Goal: Task Accomplishment & Management: Use online tool/utility

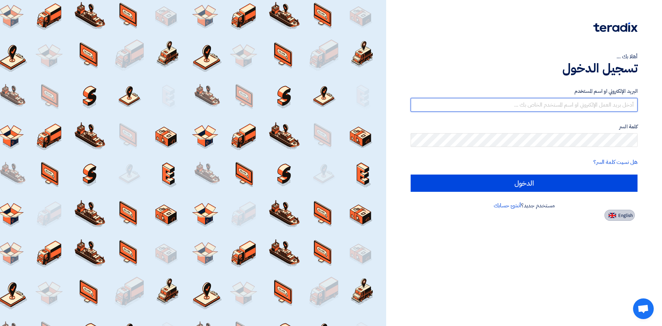
type input "[EMAIL_ADDRESS][DOMAIN_NAME]"
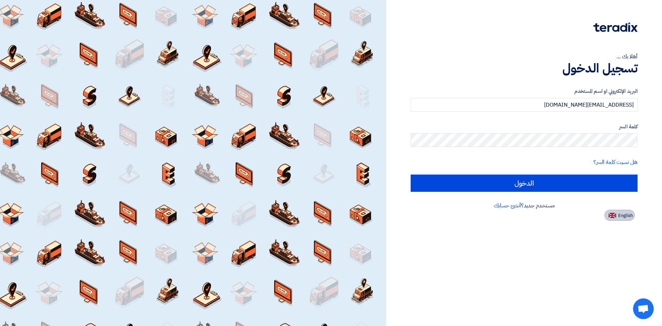
click at [617, 213] on button "English" at bounding box center [619, 215] width 30 height 11
type input "Sign in"
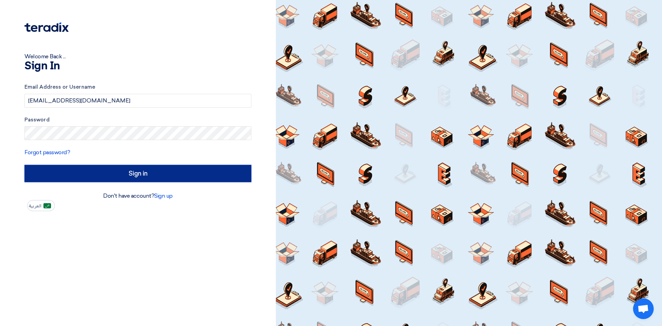
click at [141, 174] on input "Sign in" at bounding box center [137, 173] width 227 height 17
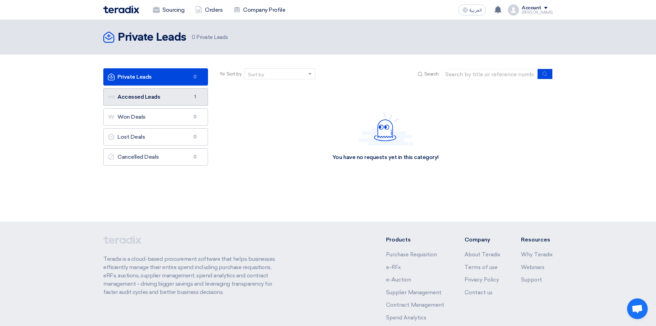
click at [146, 90] on link "Accessed Leads Accessed Leads 1" at bounding box center [155, 96] width 105 height 17
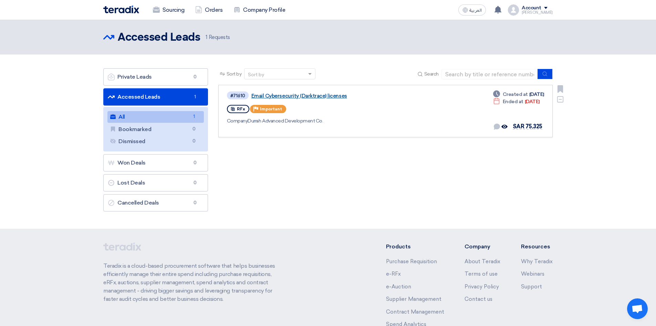
click at [308, 96] on link "Email Cybersecurity (Darktrace) licenses" at bounding box center [338, 96] width 172 height 6
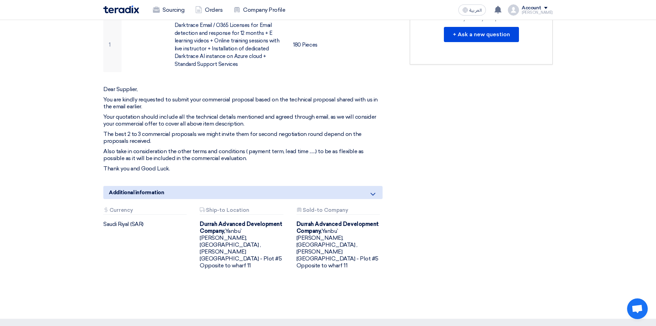
scroll to position [241, 0]
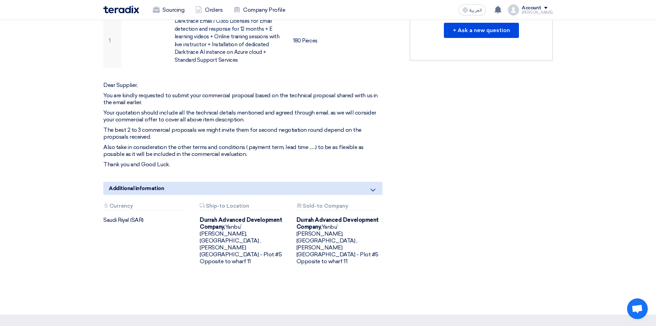
click at [371, 189] on icon at bounding box center [373, 190] width 8 height 8
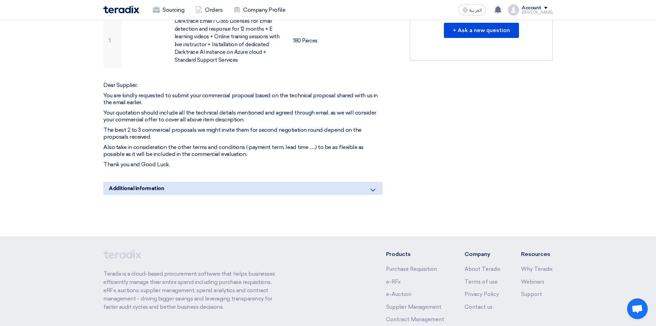
click at [371, 189] on icon at bounding box center [373, 190] width 8 height 8
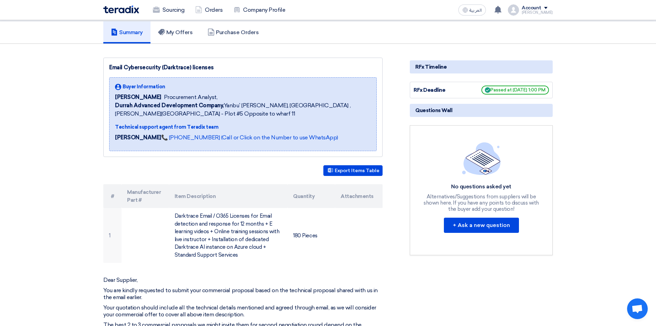
scroll to position [34, 0]
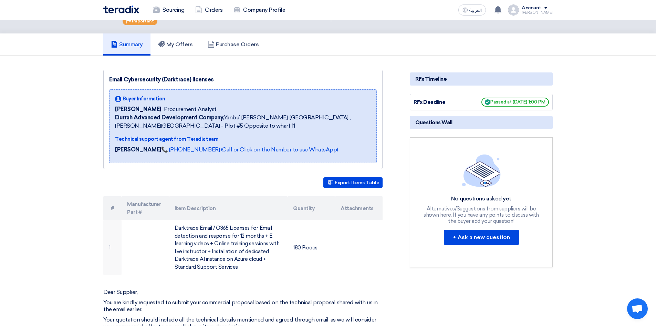
click at [563, 177] on section "Email Cybersecurity (Darktrace) licenses Buyer Information [PERSON_NAME] Procur…" at bounding box center [328, 288] width 656 height 465
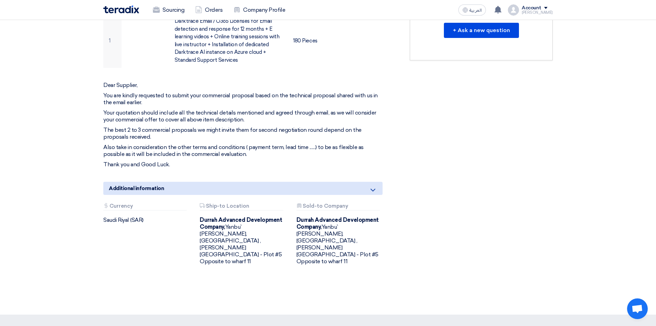
scroll to position [0, 0]
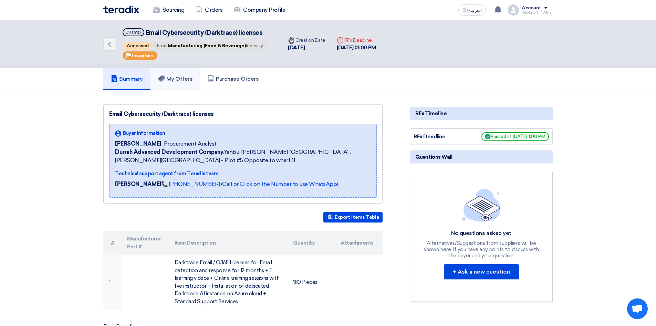
click at [175, 74] on link "My Offers" at bounding box center [176, 79] width 50 height 22
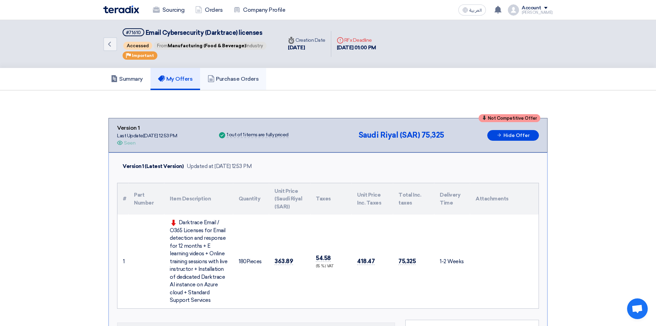
click at [246, 83] on link "Purchase Orders" at bounding box center [233, 79] width 66 height 22
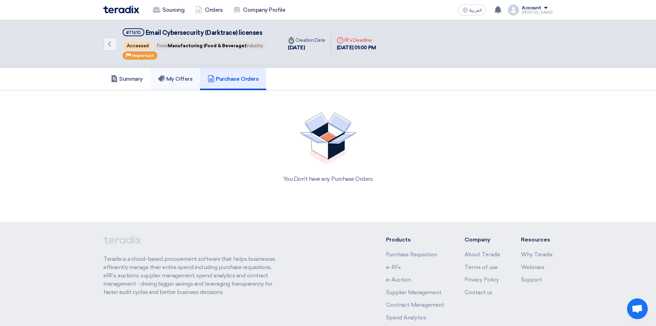
click at [180, 77] on h5 "My Offers" at bounding box center [175, 78] width 35 height 7
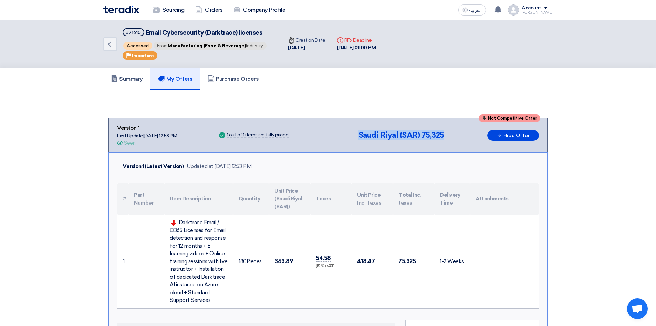
drag, startPoint x: 362, startPoint y: 134, endPoint x: 455, endPoint y: 139, distance: 92.8
click at [455, 139] on div "Not Competitive Offer Version 1 Last Update [DATE] 12:53 PM Offer is Seen Seen …" at bounding box center [328, 135] width 422 height 23
click at [456, 137] on div "Not Competitive Offer Version 1 Last Update [DATE] 12:53 PM Offer is Seen Seen …" at bounding box center [328, 135] width 422 height 23
click at [131, 79] on h5 "Summary" at bounding box center [127, 78] width 32 height 7
